Goal: Task Accomplishment & Management: Use online tool/utility

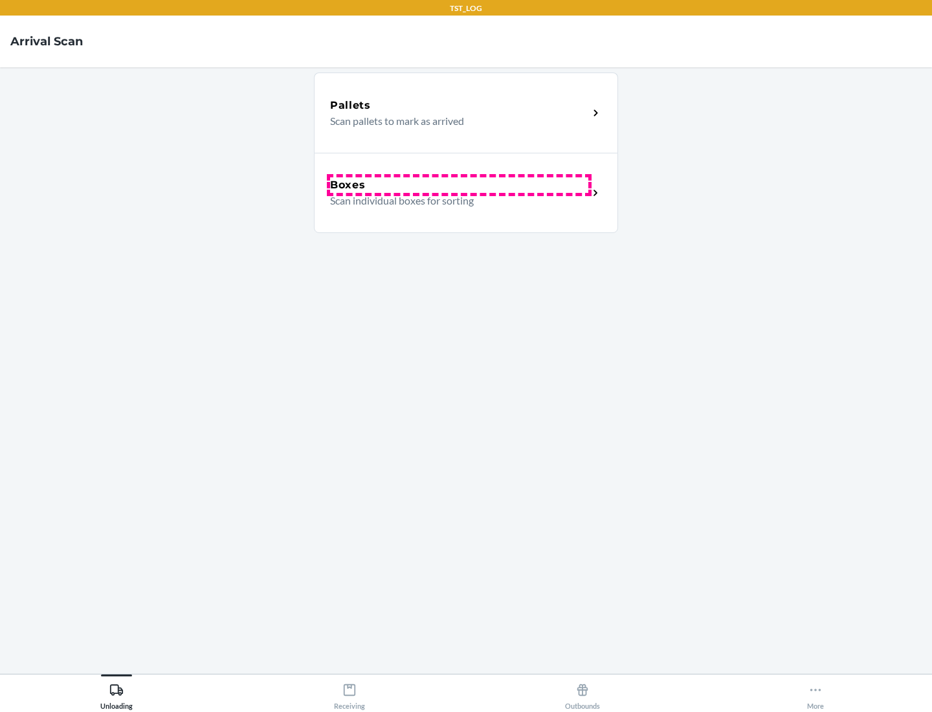
click at [459, 185] on div "Boxes" at bounding box center [459, 185] width 258 height 16
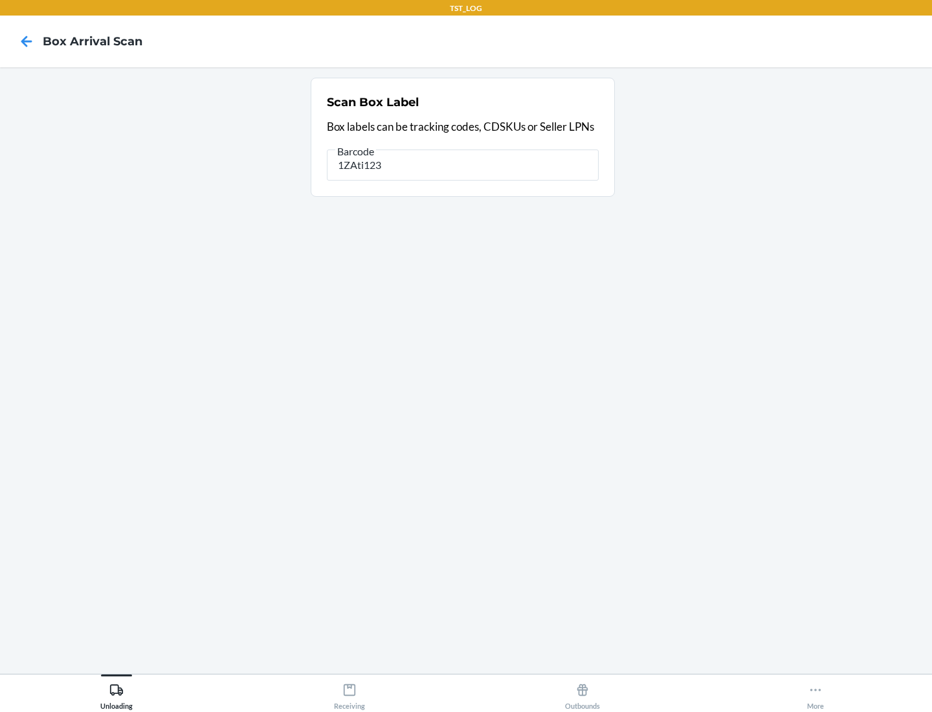
type input "1ZAti123"
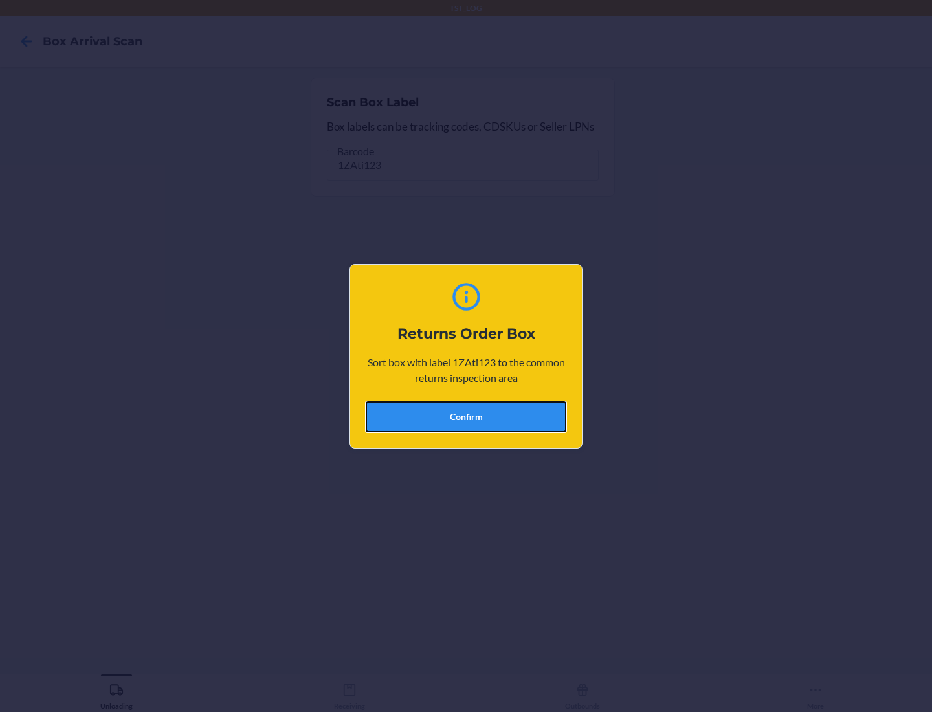
click at [466, 416] on button "Confirm" at bounding box center [466, 416] width 201 height 31
